Goal: Check status

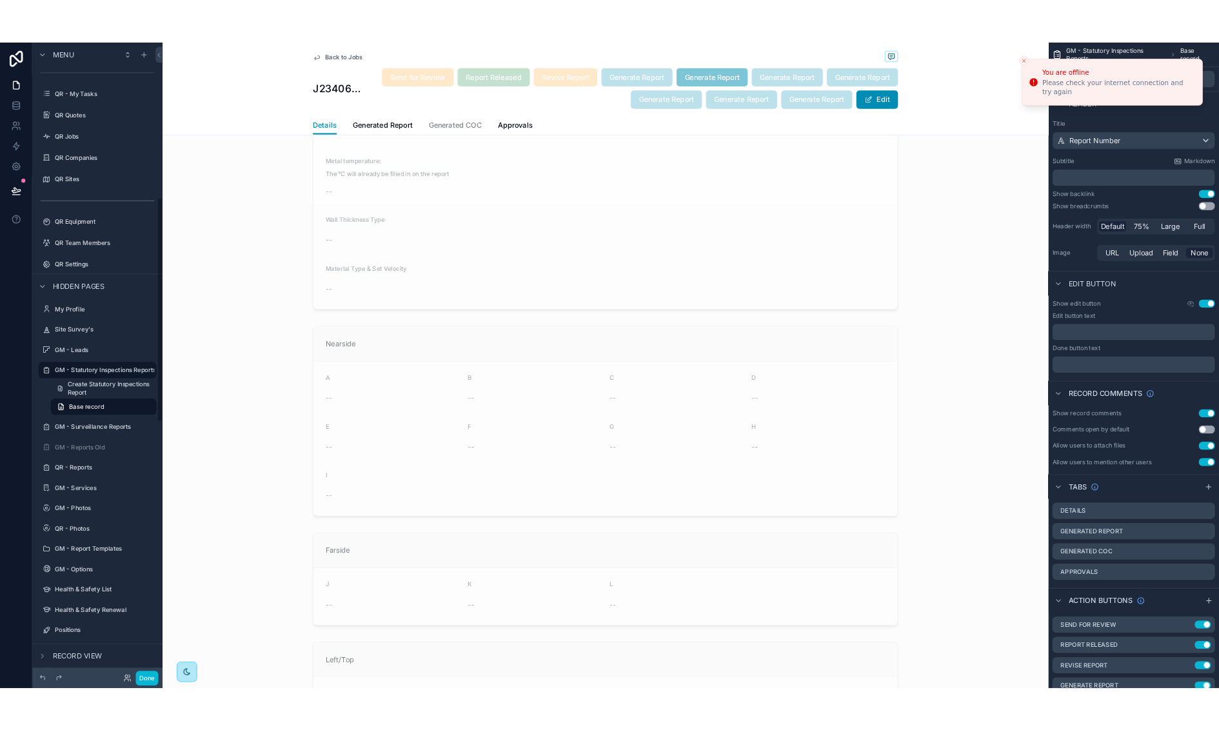
scroll to position [1926, 0]
